Goal: Information Seeking & Learning: Learn about a topic

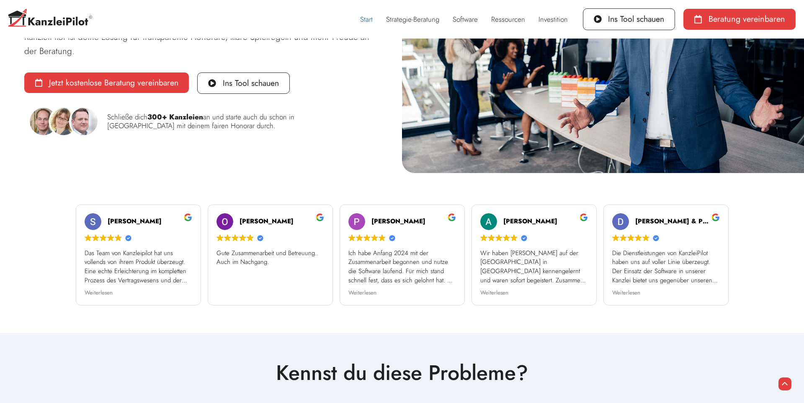
scroll to position [136, 0]
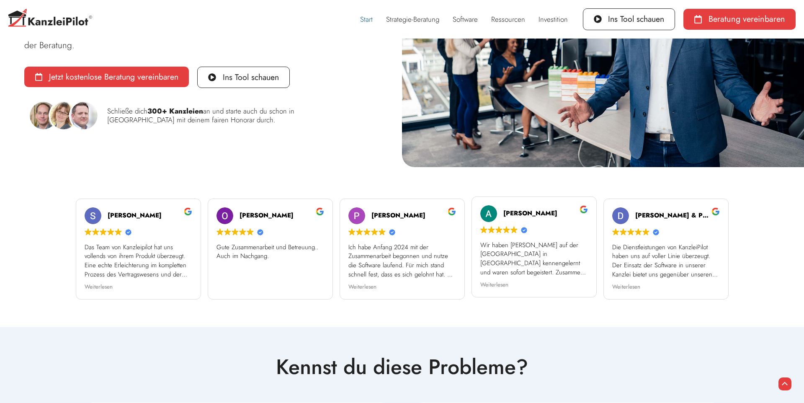
click at [469, 226] on div "[PERSON_NAME] Trustindex überprüft, ob die Originalquelle der Bewertung Google …" at bounding box center [534, 246] width 132 height 101
click at [744, 285] on span "Weiterlesen" at bounding box center [758, 284] width 28 height 8
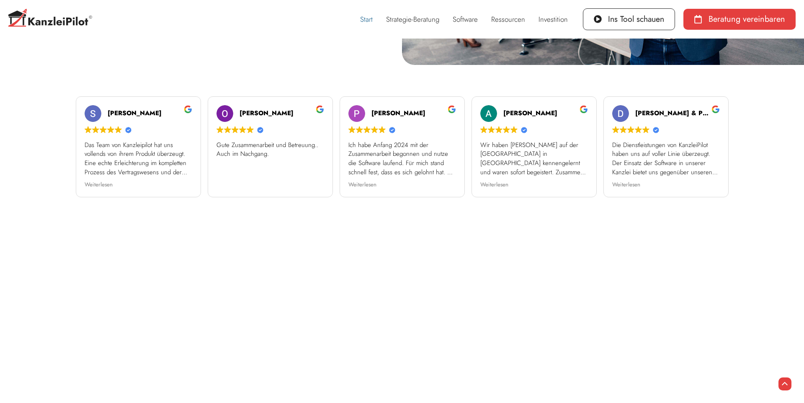
scroll to position [238, 0]
drag, startPoint x: 614, startPoint y: 140, endPoint x: 658, endPoint y: 252, distance: 119.7
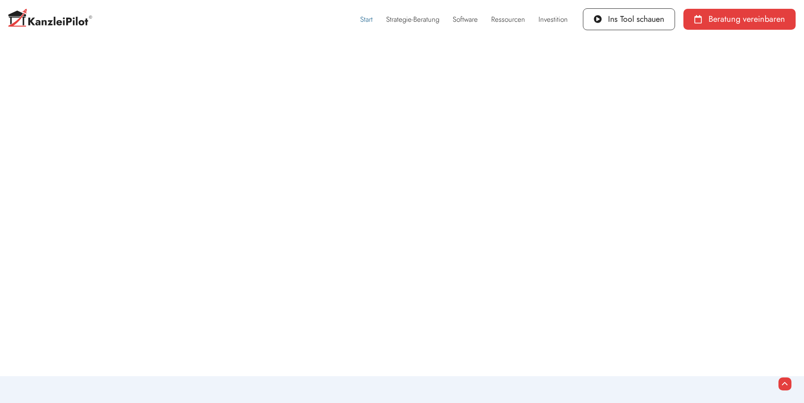
scroll to position [898, 0]
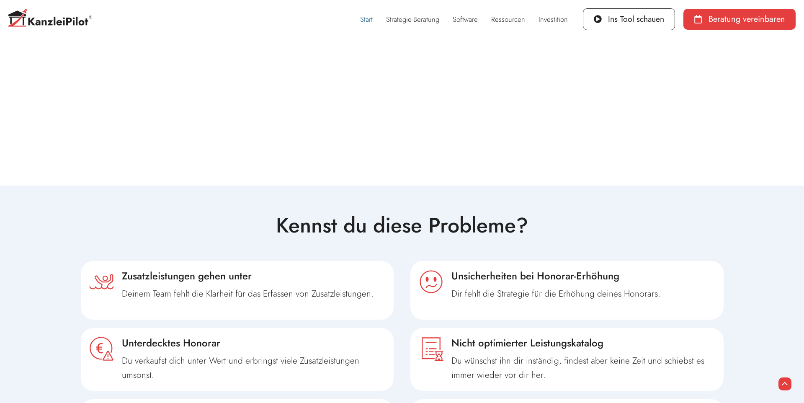
drag, startPoint x: 628, startPoint y: 101, endPoint x: 702, endPoint y: 128, distance: 78.3
copy div "Loremi Dolo Sitame Consectetu adipiscin, el sed Doeiusmodtempo inc Utlaboree Do…"
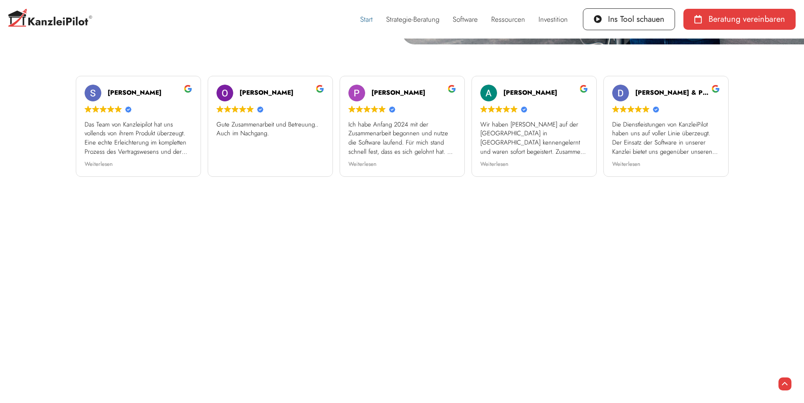
scroll to position [100, 0]
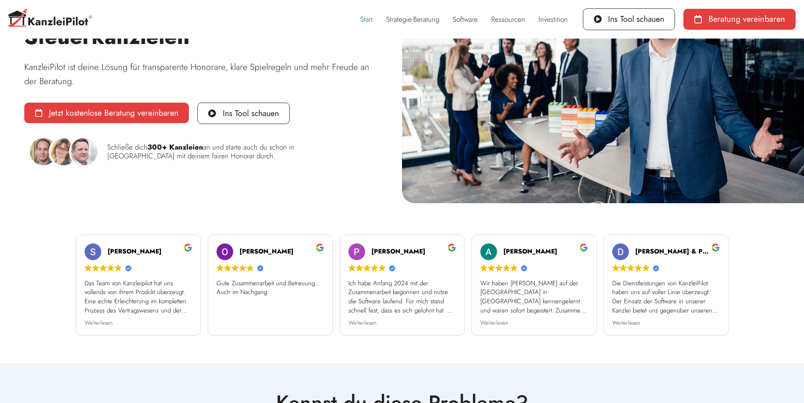
click at [327, 157] on div "Schließe dich 300+ Kanzleien an und starte auch du schon in [GEOGRAPHIC_DATA] m…" at bounding box center [240, 152] width 275 height 26
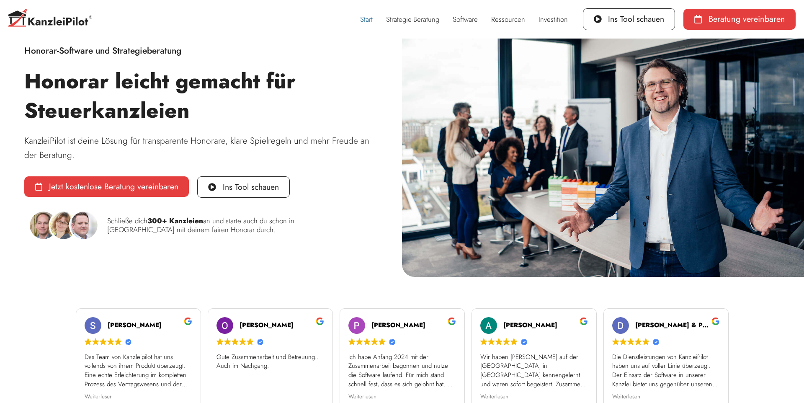
scroll to position [0, 0]
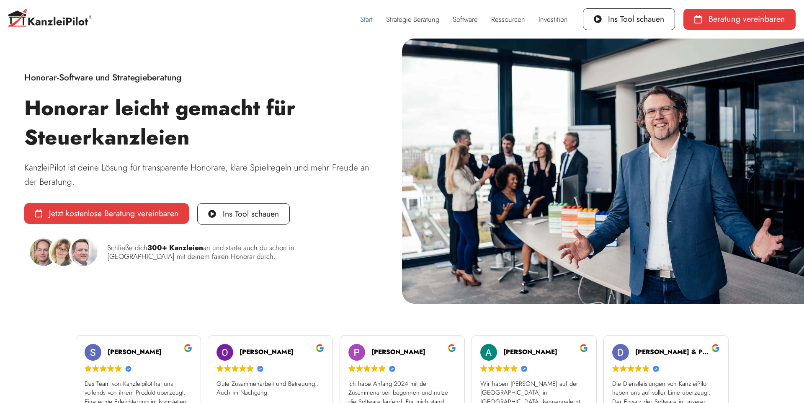
click at [324, 102] on h1 "Honorar leicht gemacht für Steuerkanzleien" at bounding box center [201, 122] width 354 height 59
